Goal: Task Accomplishment & Management: Use online tool/utility

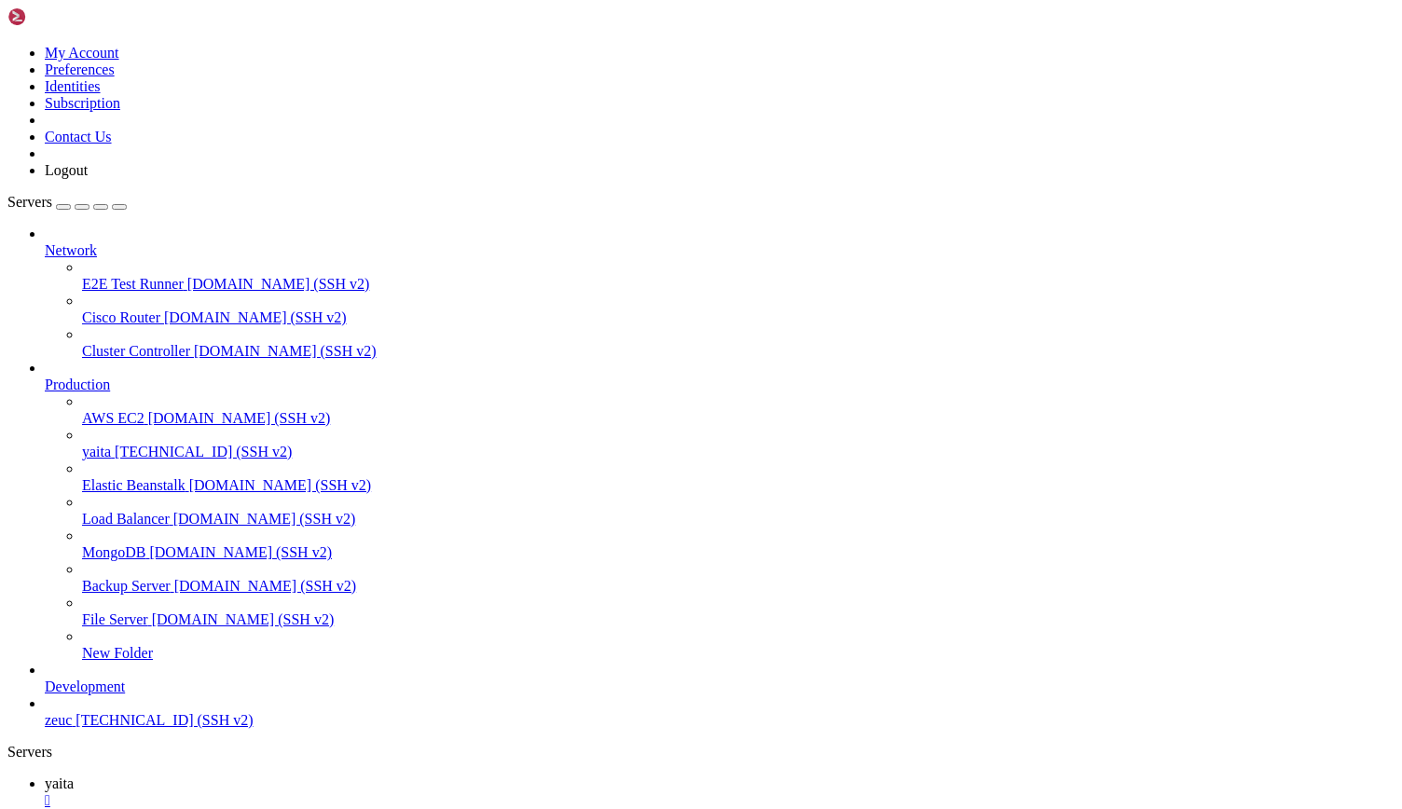
drag, startPoint x: 660, startPoint y: 1310, endPoint x: 675, endPoint y: 1330, distance: 24.6
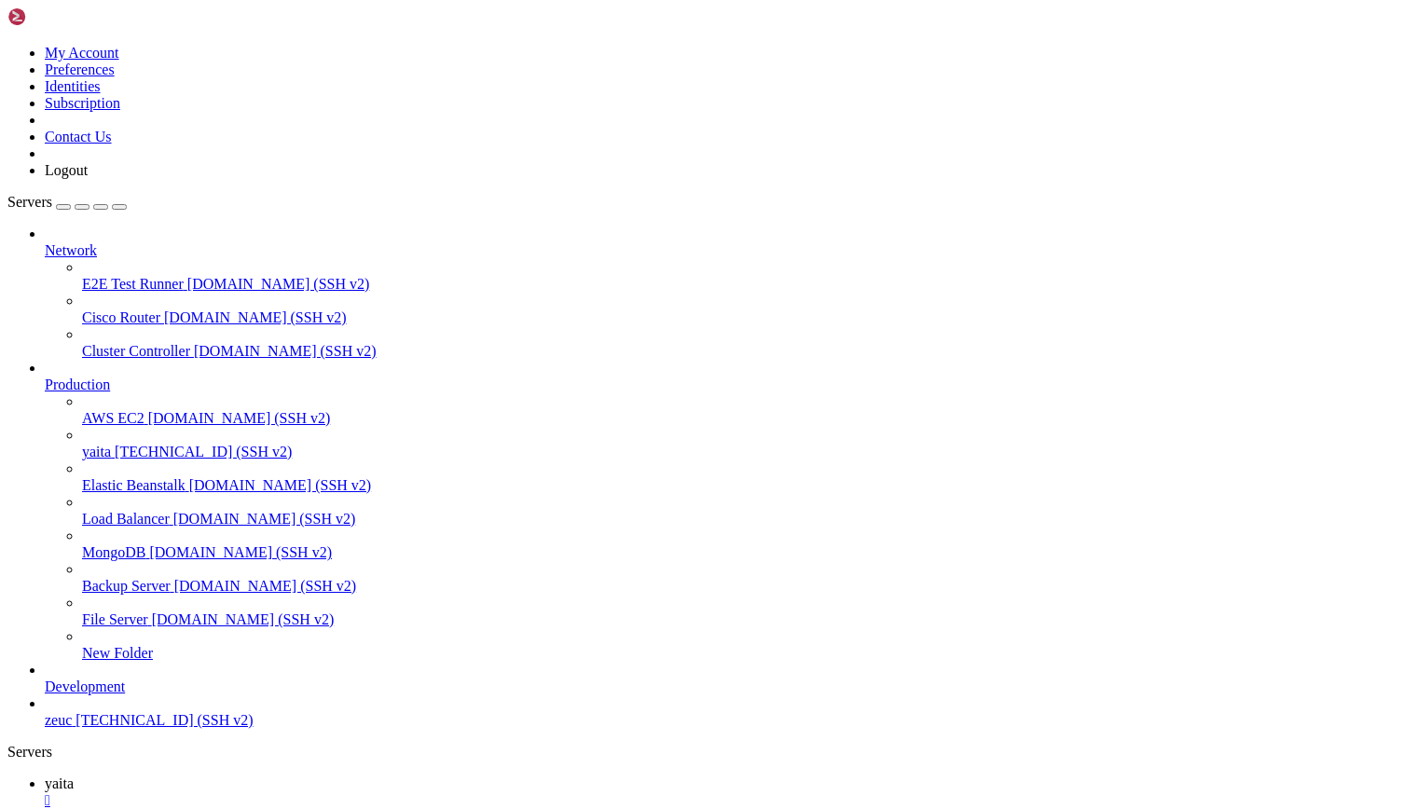
drag, startPoint x: 1005, startPoint y: 1263, endPoint x: 276, endPoint y: 1279, distance: 729.4
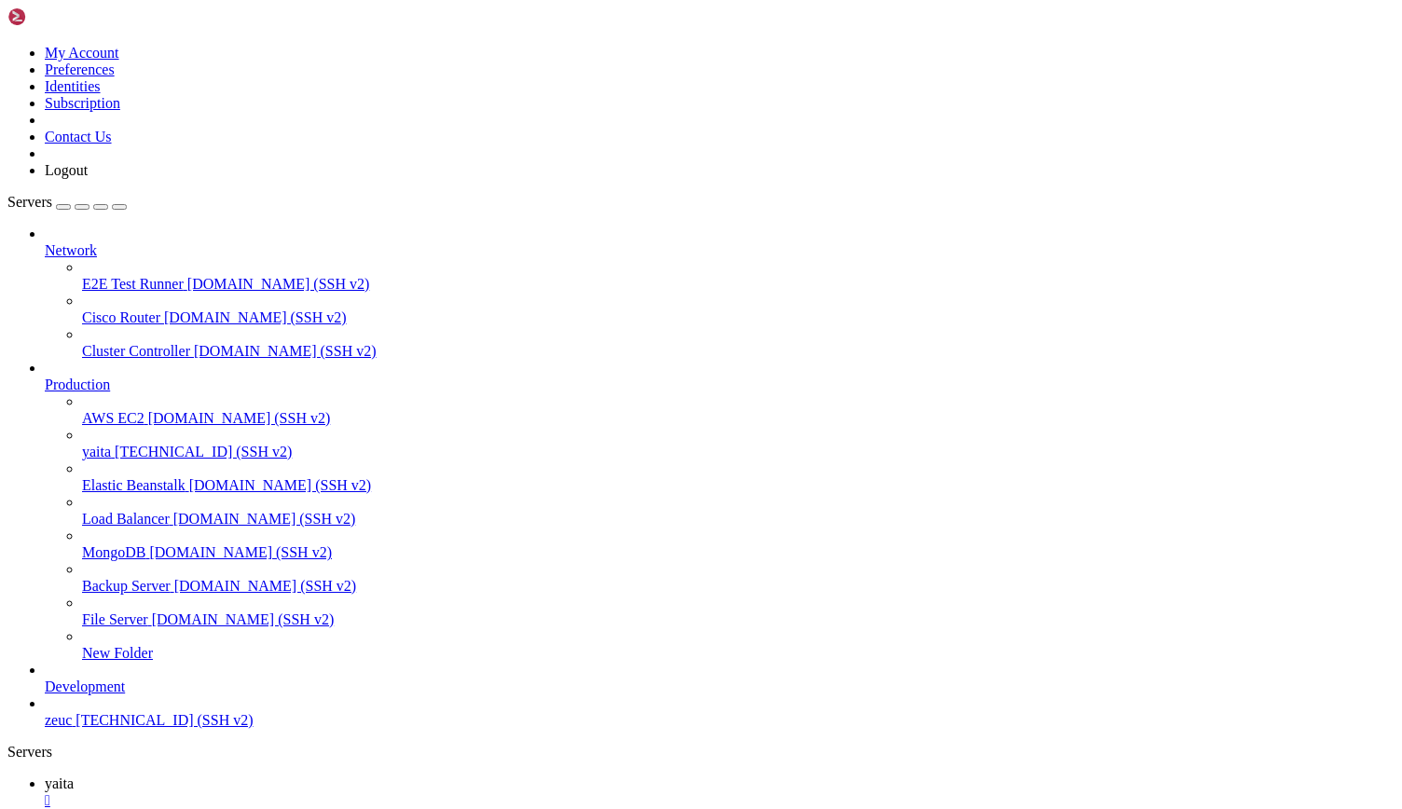
scroll to position [22192, 0]
drag, startPoint x: 980, startPoint y: 807, endPoint x: 1013, endPoint y: 835, distance: 42.4
click at [1013, 808] on html "Loading... My Account Preferences Identities Subscription Contact Us Logout Ser…" at bounding box center [701, 590] width 1402 height 1180
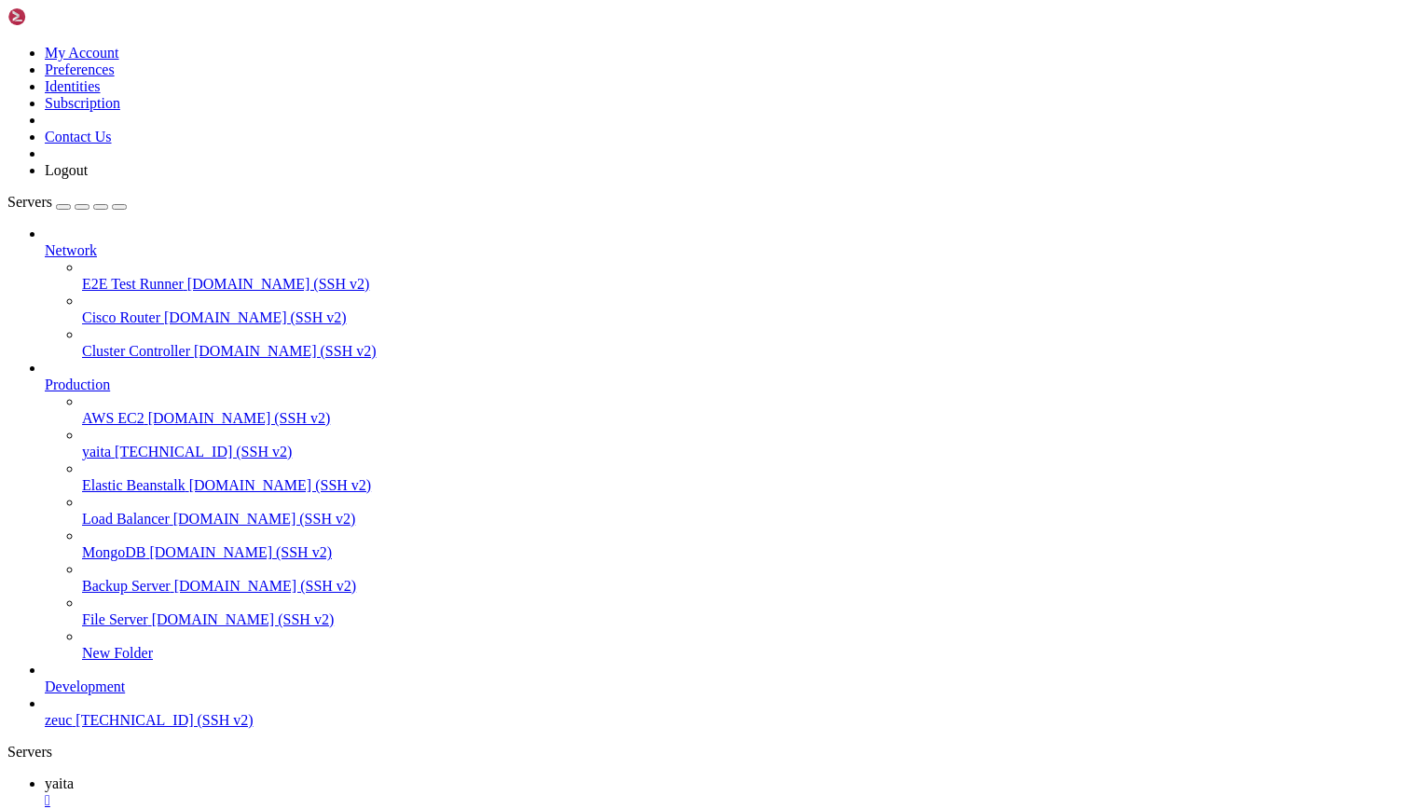
scroll to position [22588, 0]
drag, startPoint x: 847, startPoint y: 1396, endPoint x: 614, endPoint y: 1310, distance: 248.4
